Goal: Task Accomplishment & Management: Use online tool/utility

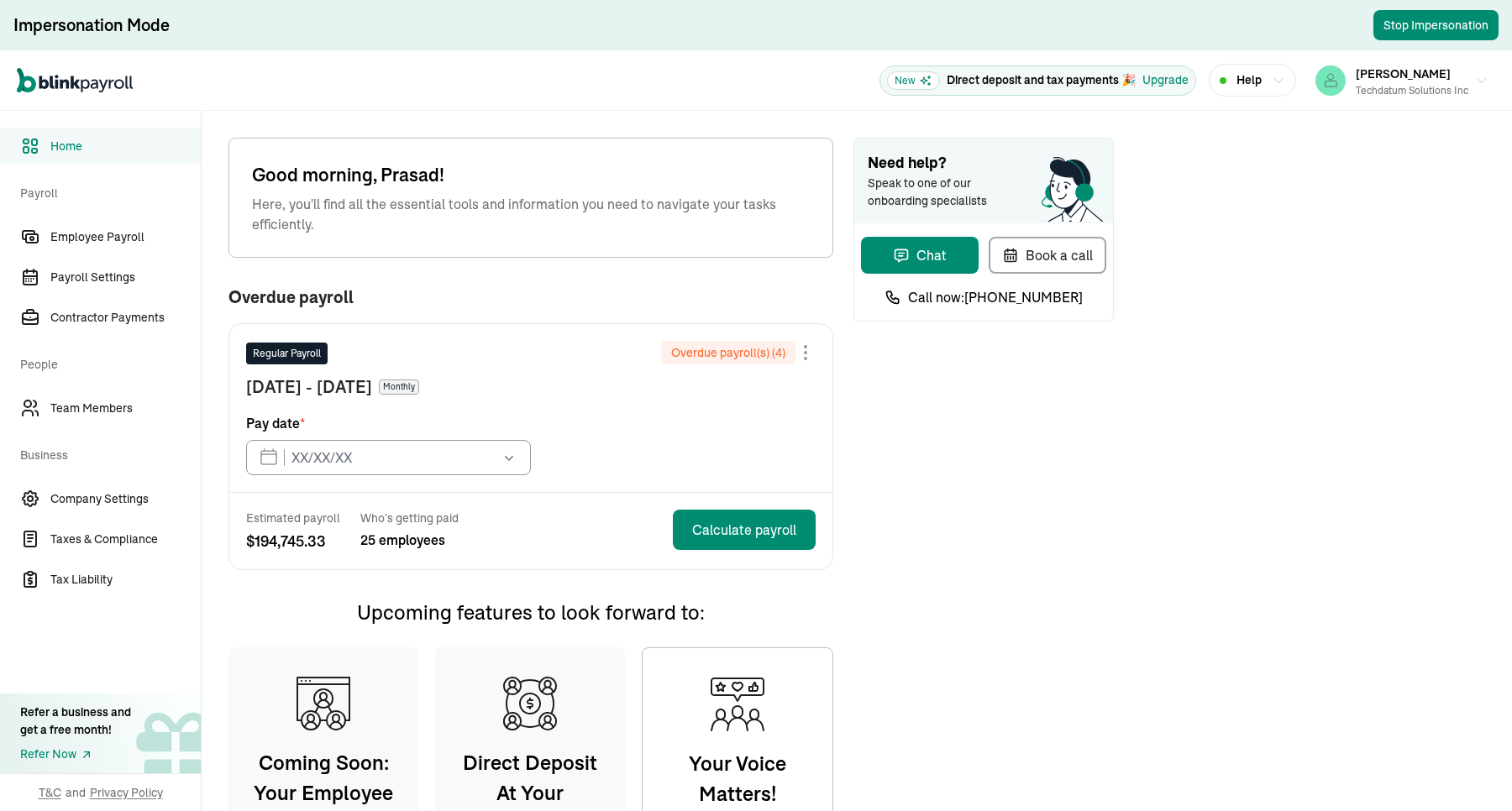
click at [933, 175] on span "Speak to one of our onboarding specialists" at bounding box center [939, 192] width 142 height 35
type input "[DATE]"
click at [126, 232] on span "Employee Payroll" at bounding box center [126, 237] width 150 height 17
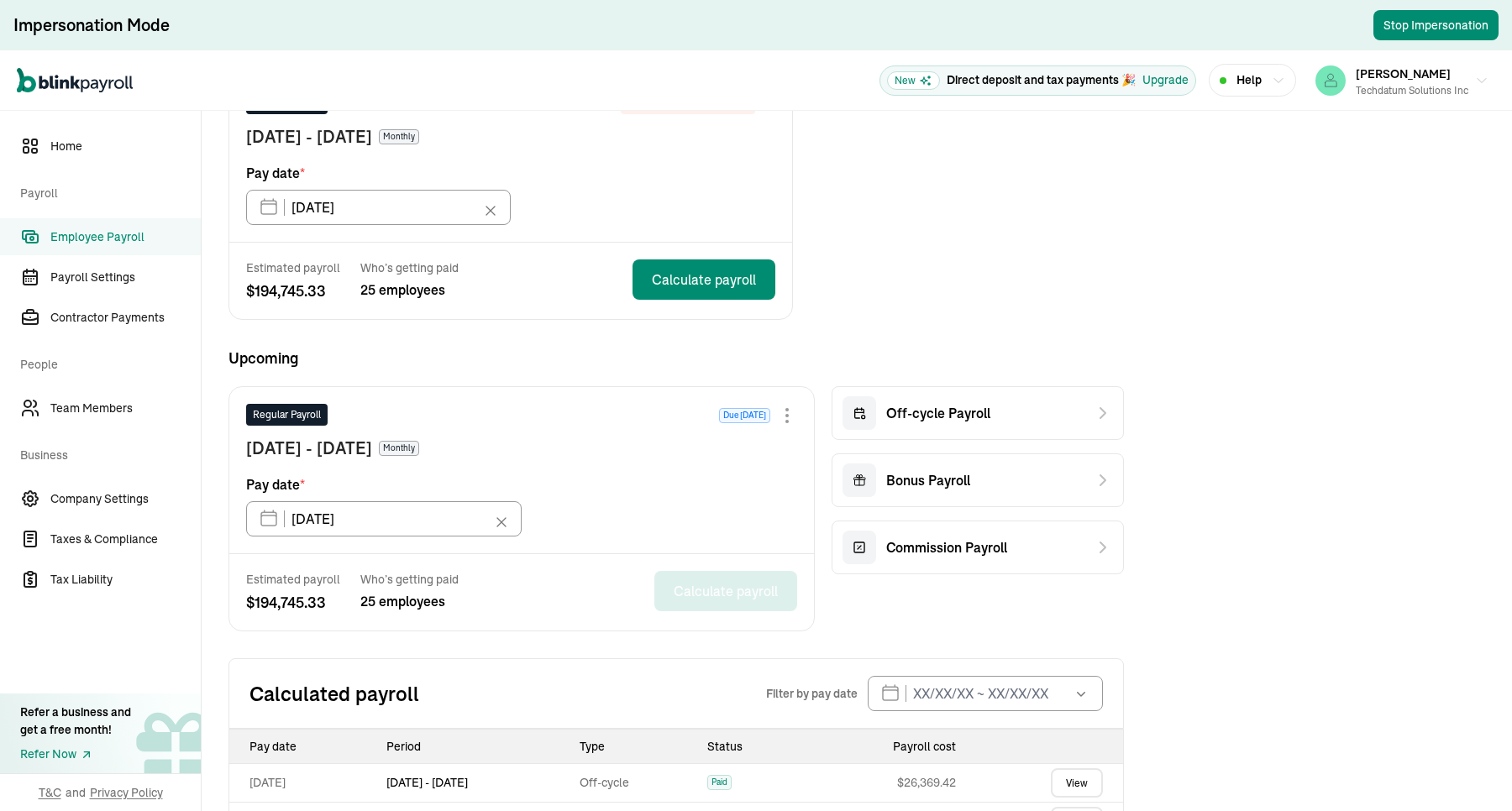
scroll to position [85, 0]
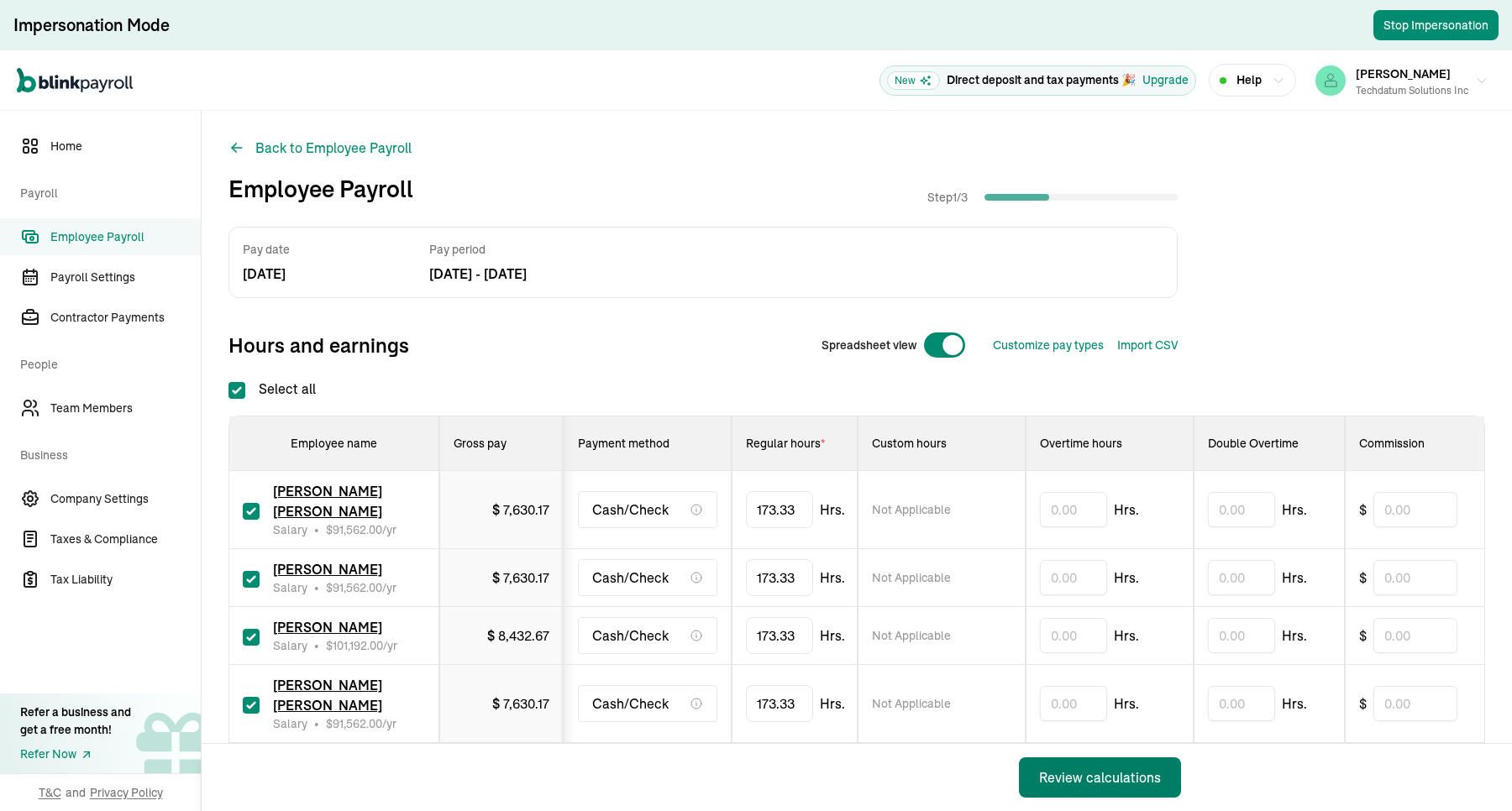
click at [1072, 648] on button "Review calculations" at bounding box center [1099, 778] width 162 height 40
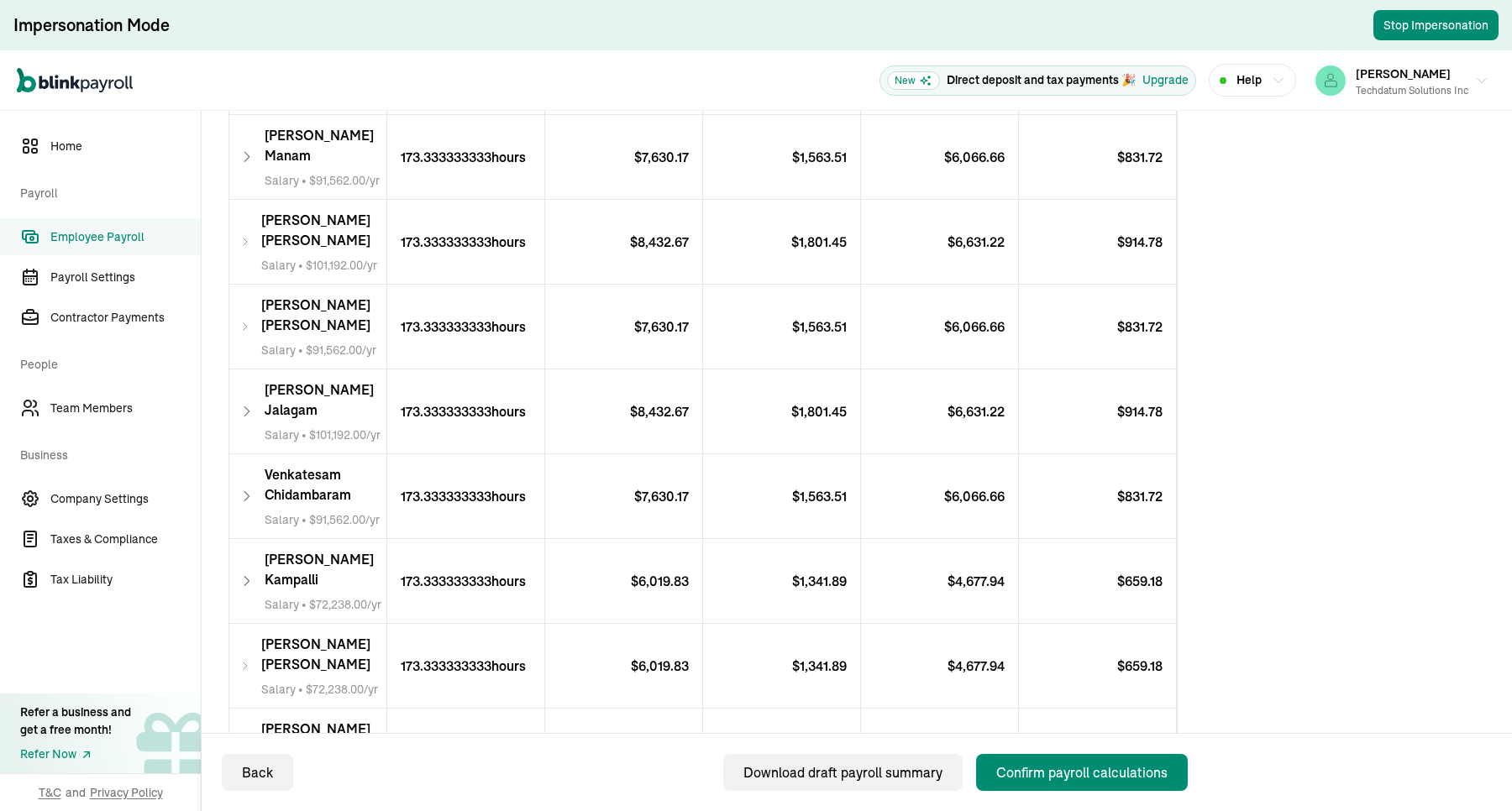
scroll to position [525, 0]
click at [1044, 648] on div "Confirm payroll calculations" at bounding box center [1082, 773] width 171 height 20
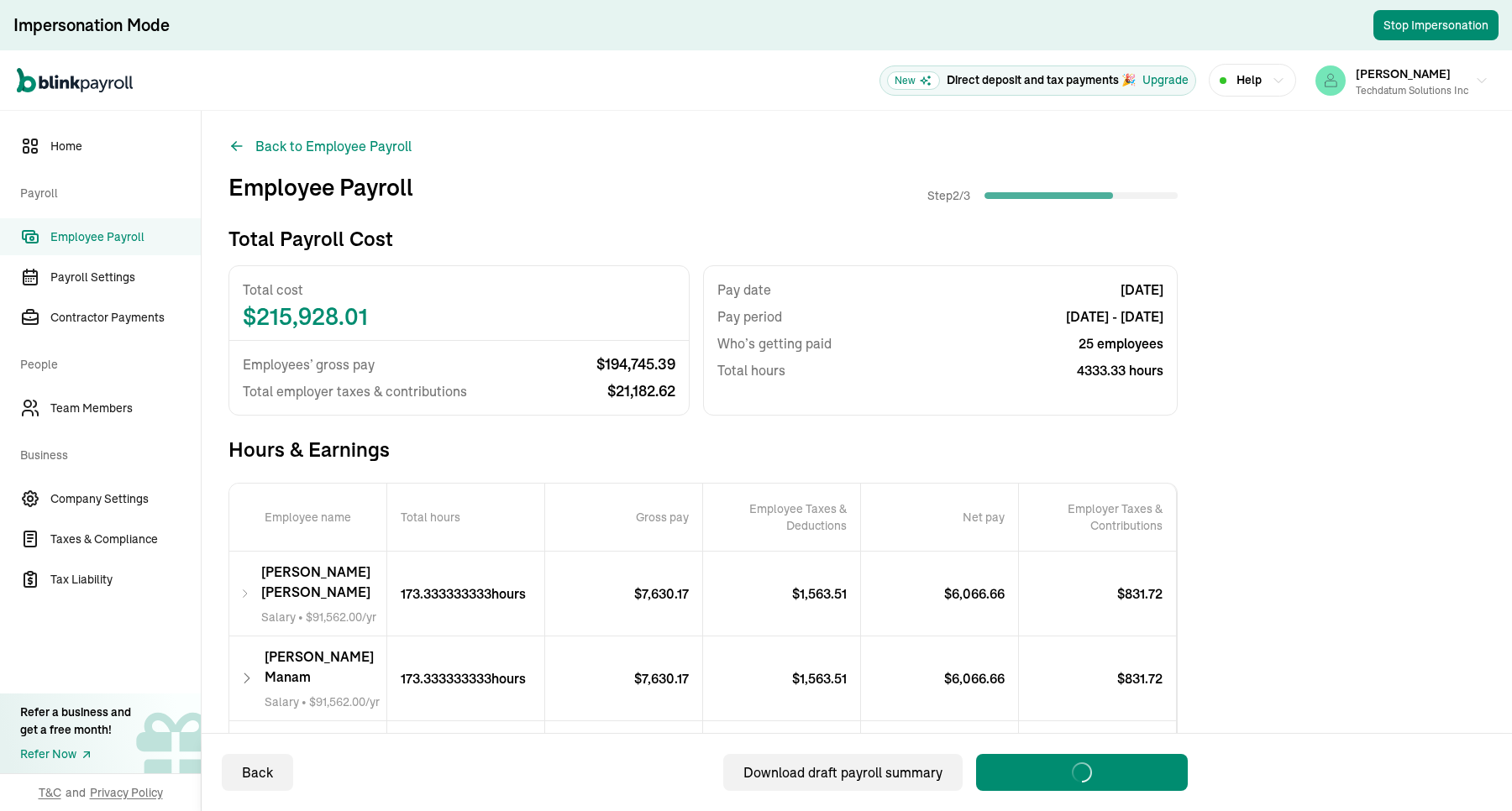
scroll to position [0, 0]
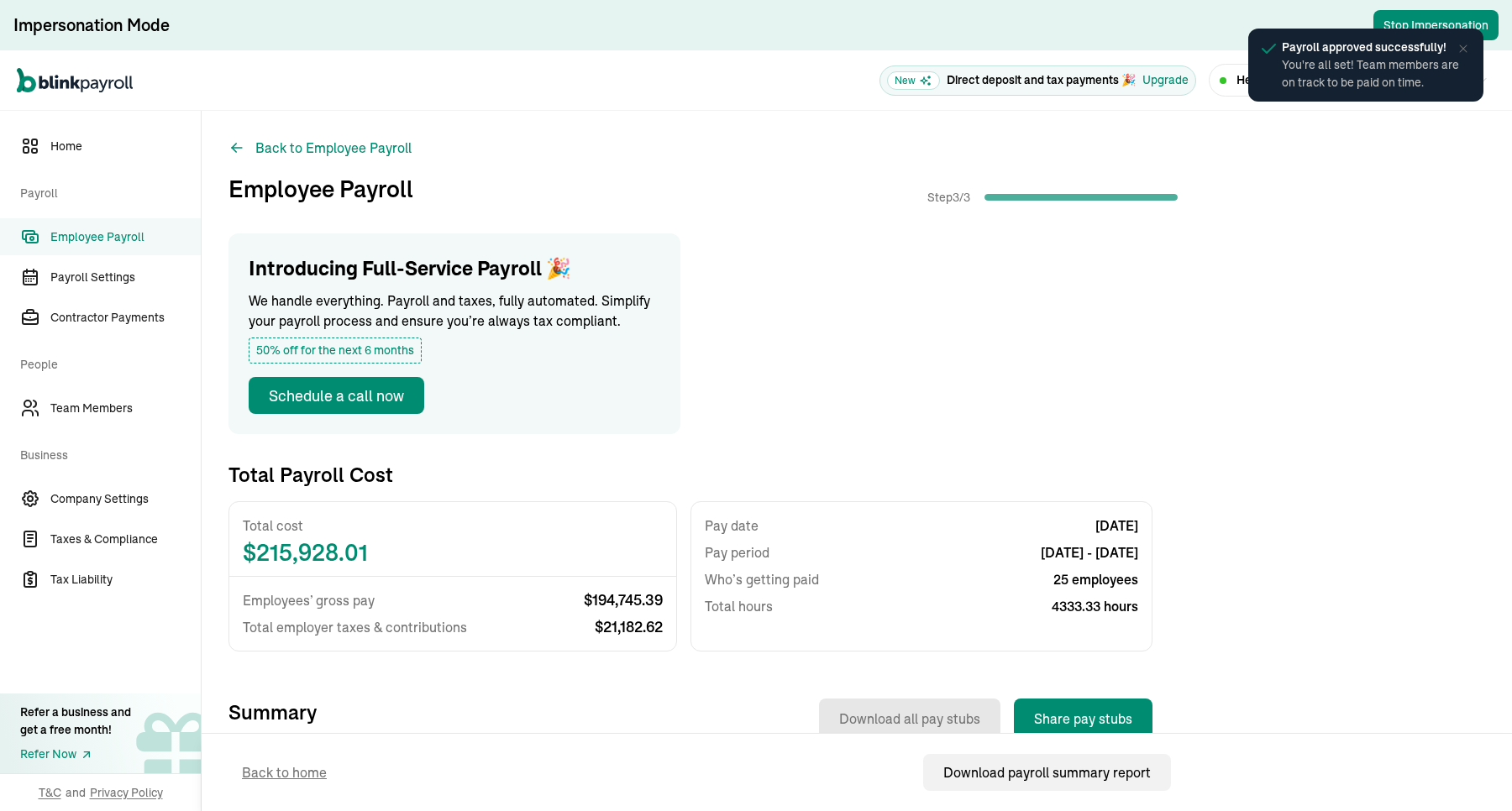
scroll to position [210, 0]
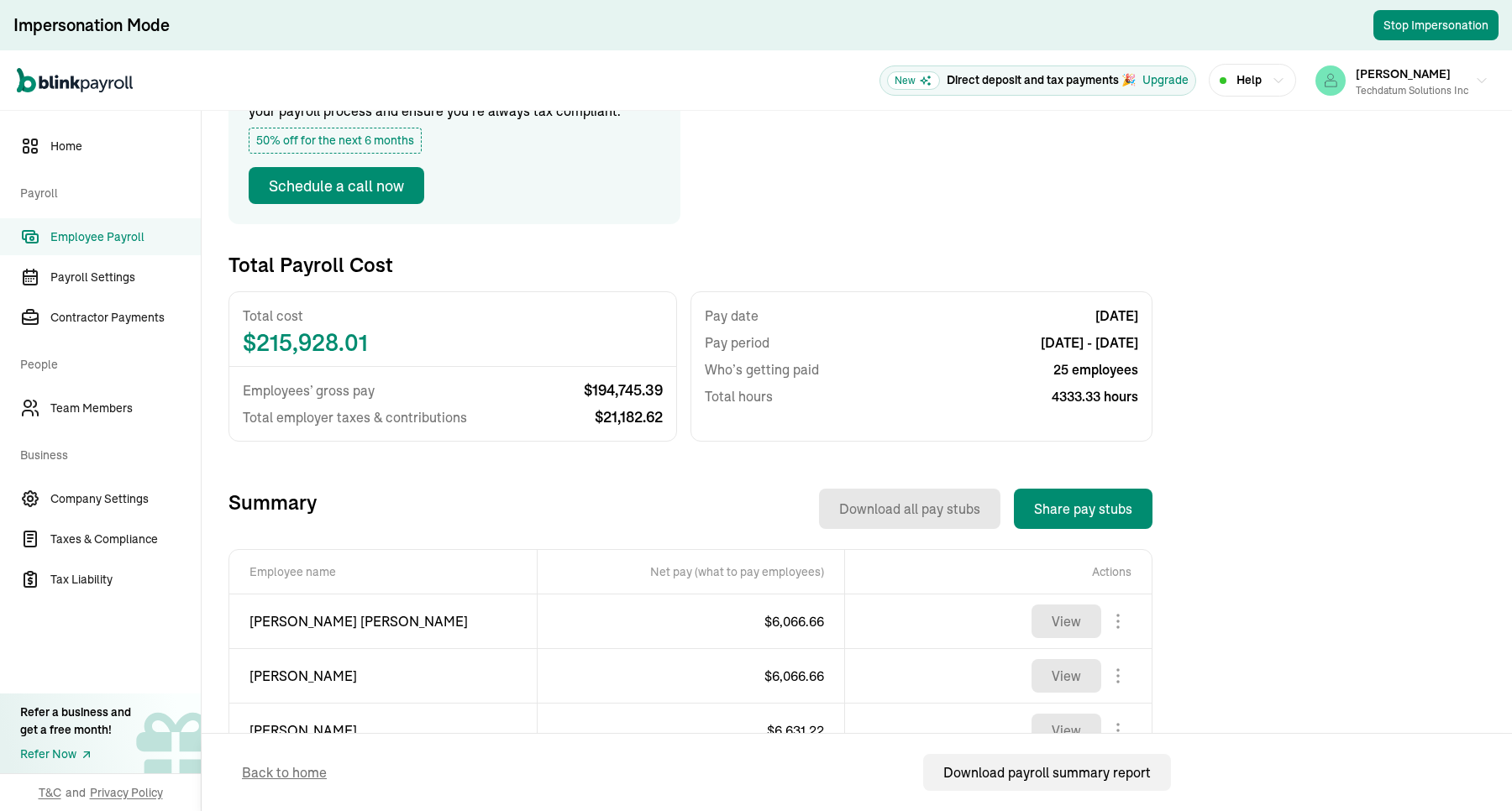
click at [136, 228] on span "Employee Payroll" at bounding box center [126, 237] width 150 height 17
